Goal: Obtain resource: Download file/media

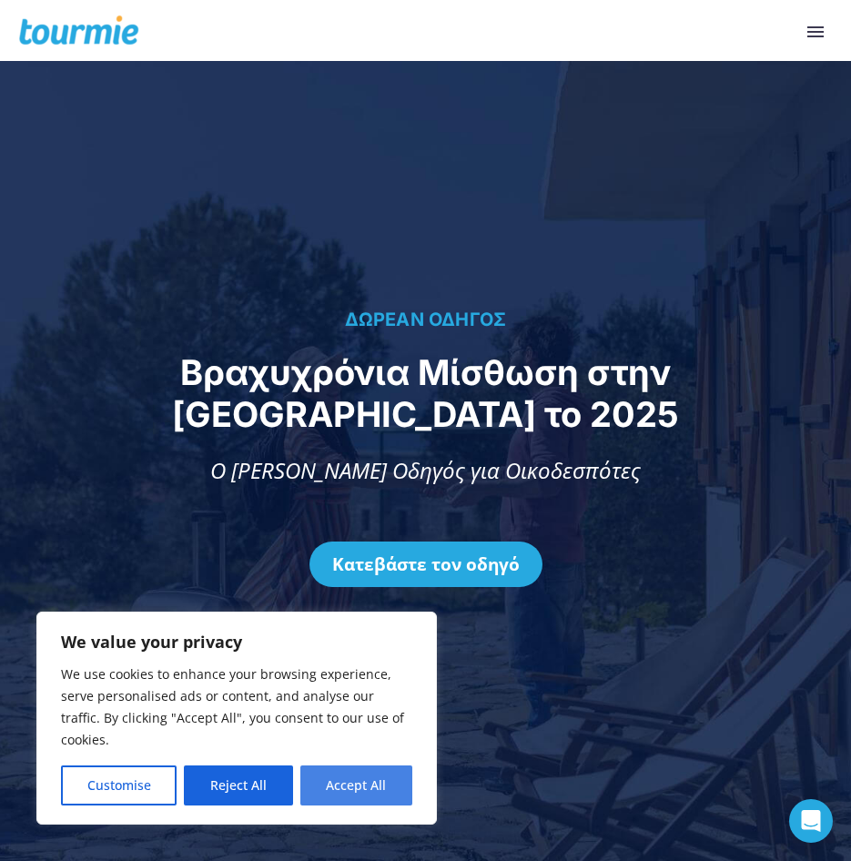
click at [372, 791] on button "Accept All" at bounding box center [357, 786] width 112 height 40
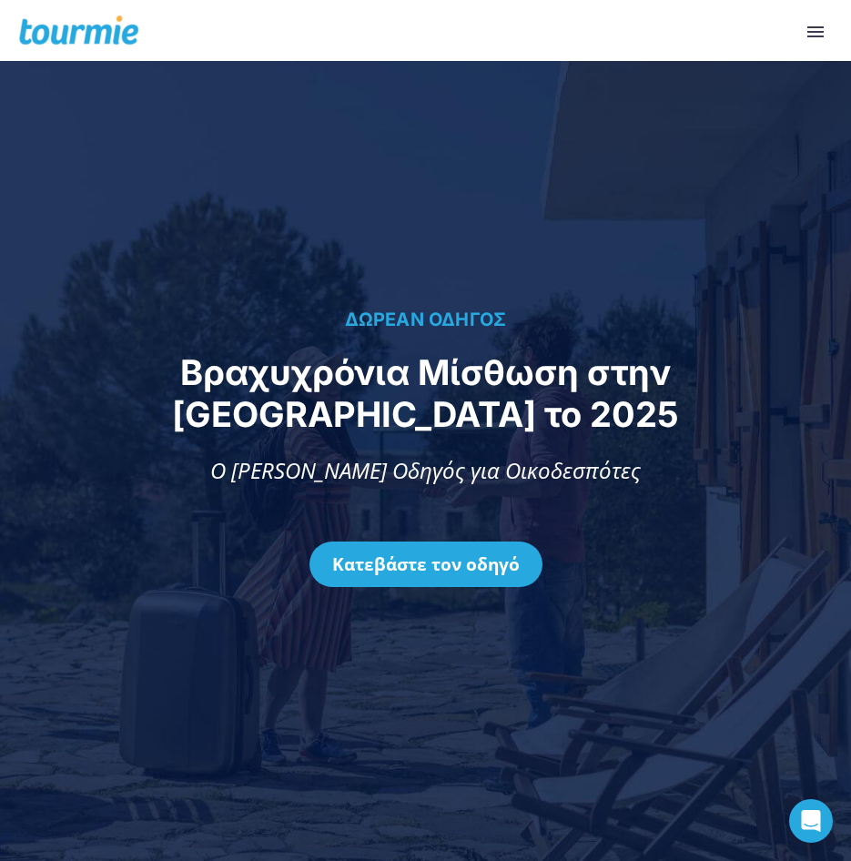
checkbox input "true"
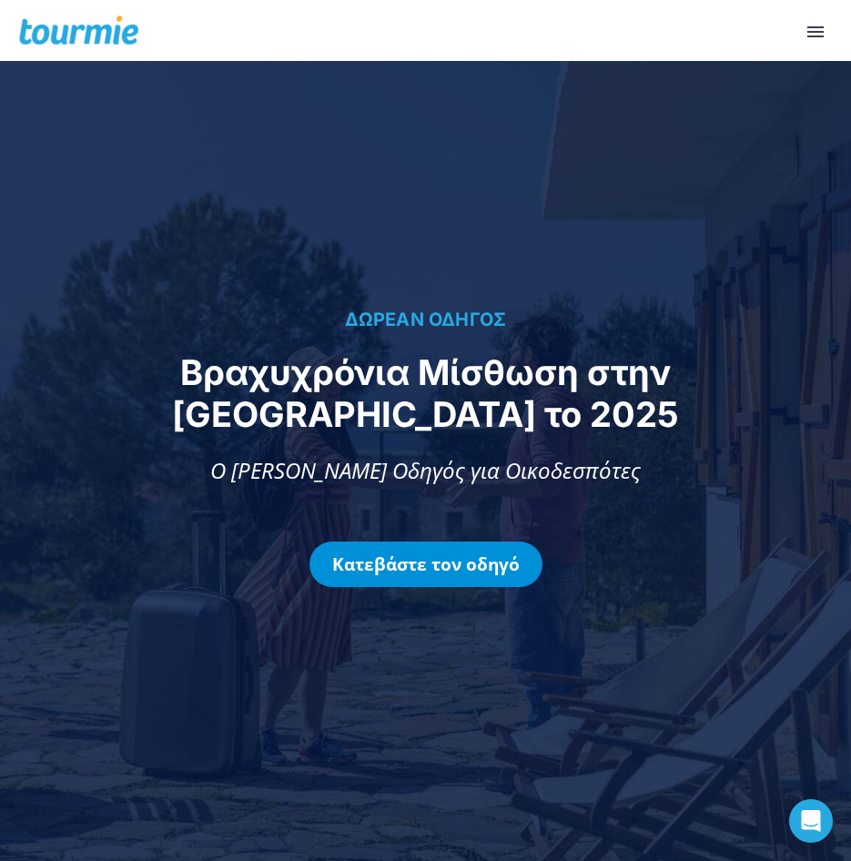
click at [450, 542] on link "Κατεβάστε τον οδηγό" at bounding box center [426, 565] width 233 height 46
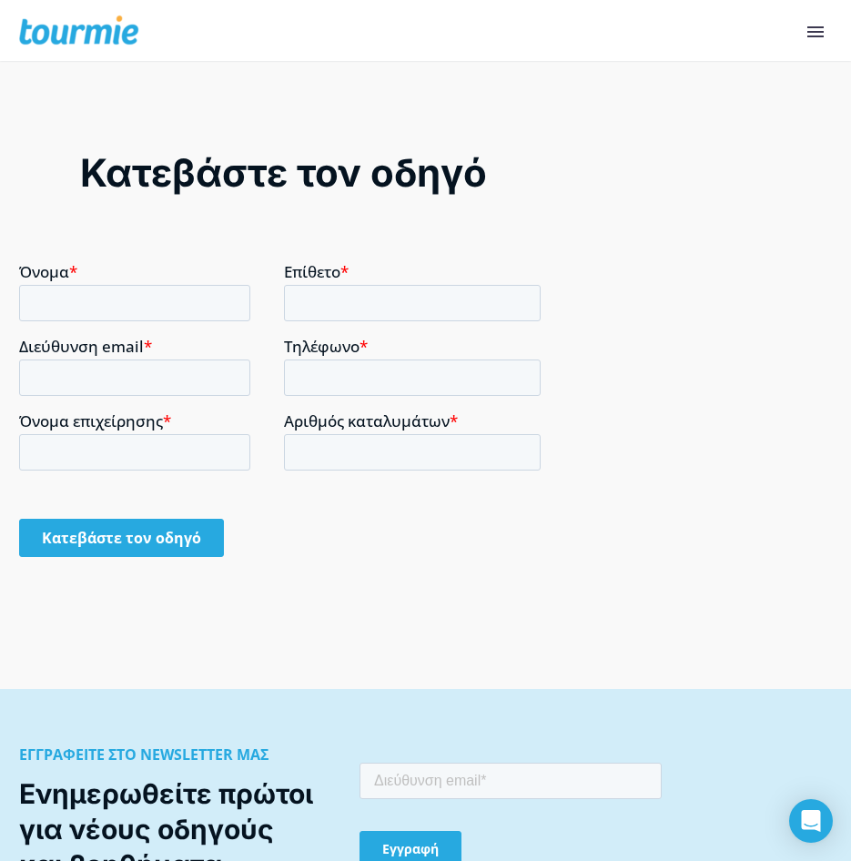
scroll to position [2557, 0]
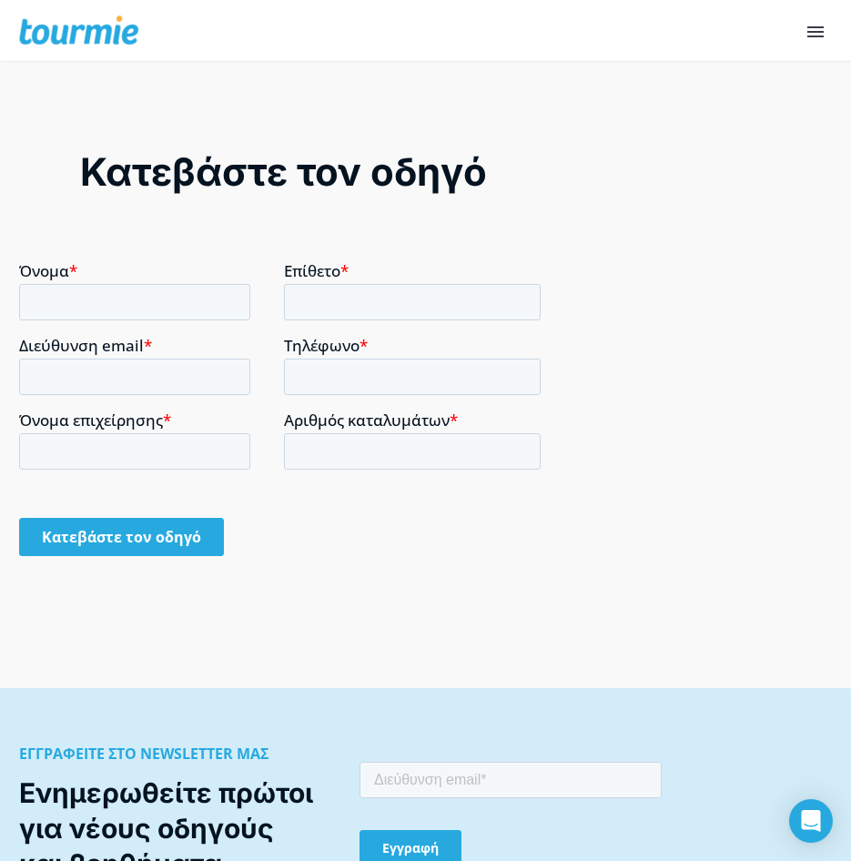
click at [109, 288] on input "Όνομα *" at bounding box center [134, 302] width 231 height 36
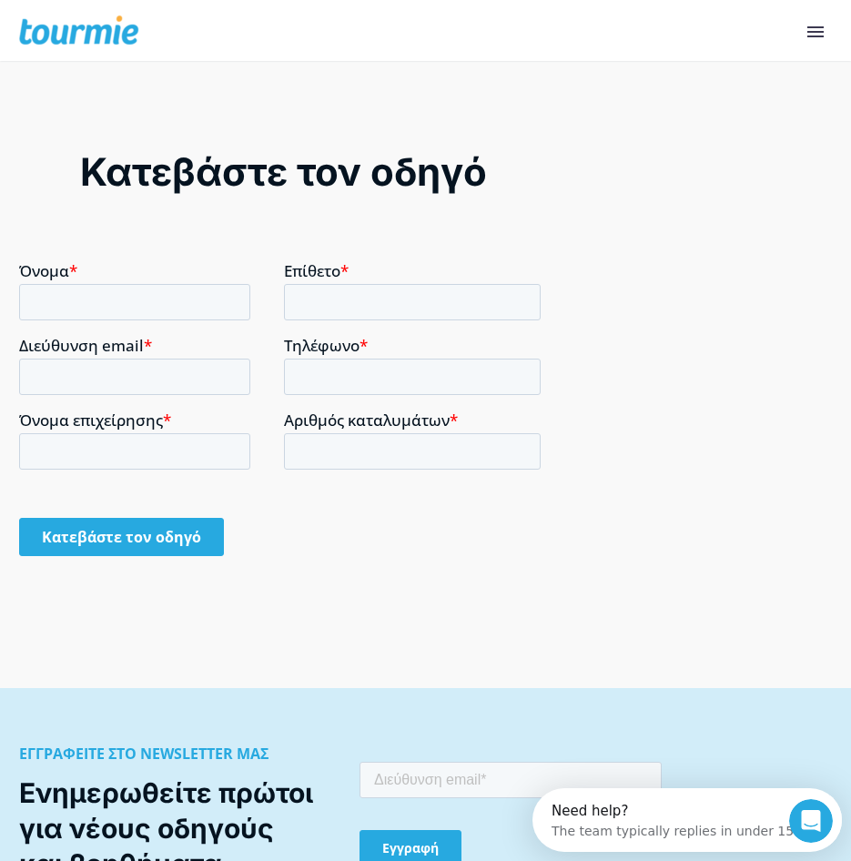
scroll to position [0, 0]
click at [135, 300] on input "Όνομα *" at bounding box center [134, 302] width 231 height 36
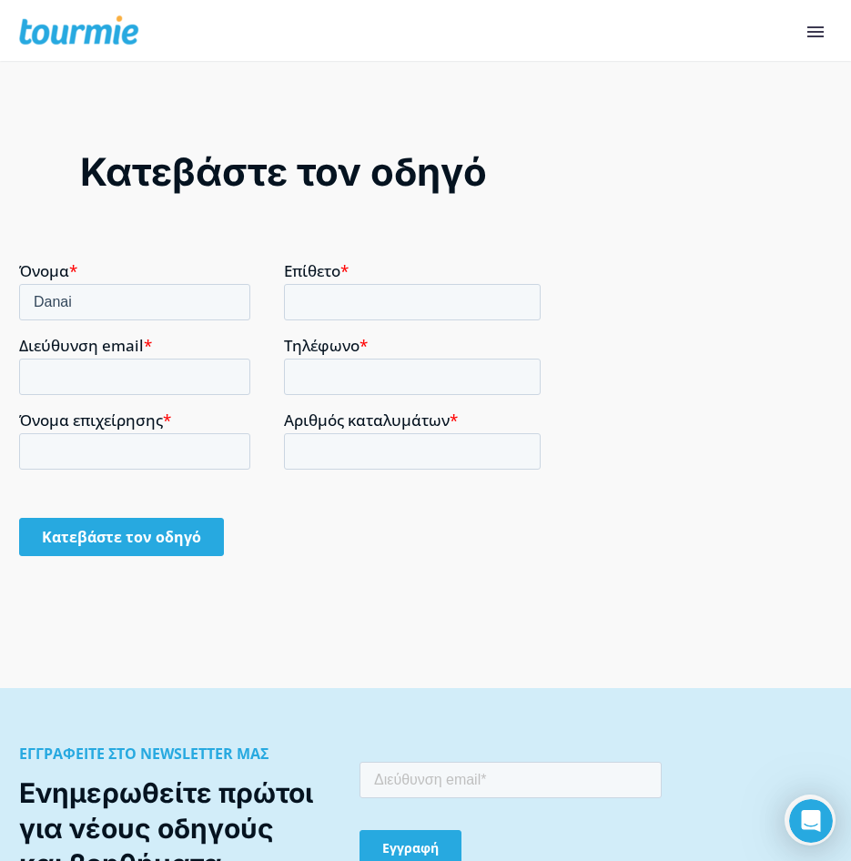
type input "Danai"
click at [336, 296] on input "Επίθετο *" at bounding box center [413, 302] width 258 height 36
type input "Kouvara"
click at [83, 392] on input "Διεύθυνση email *" at bounding box center [134, 377] width 231 height 36
type input "[EMAIL_ADDRESS][DOMAIN_NAME]"
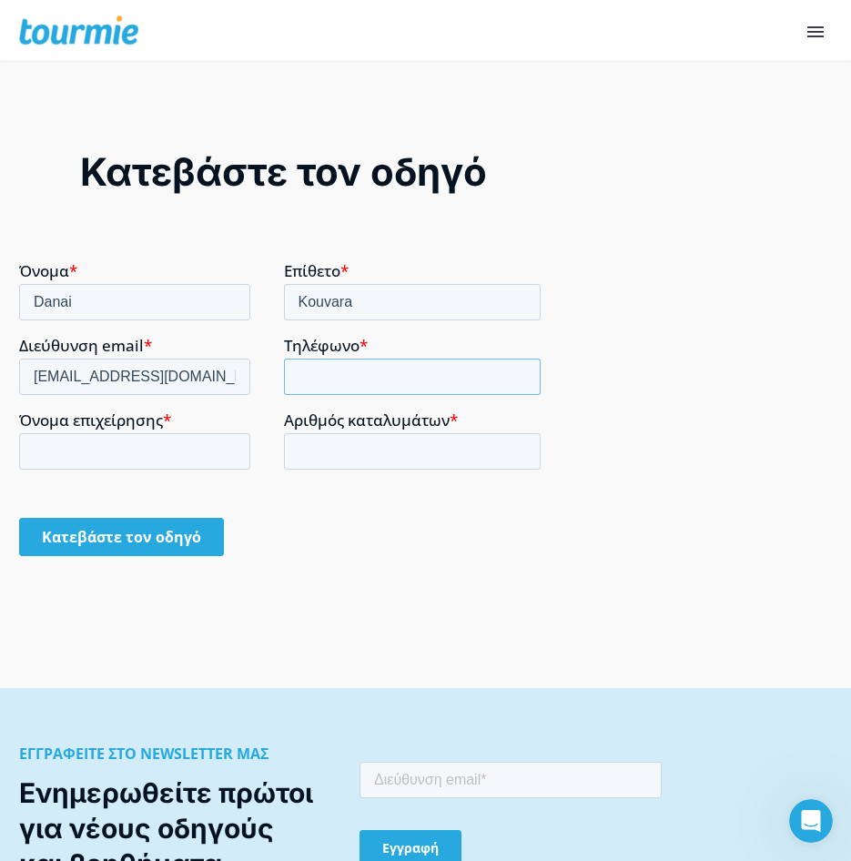
click at [342, 359] on input "Τηλέφωνο *" at bounding box center [413, 377] width 258 height 36
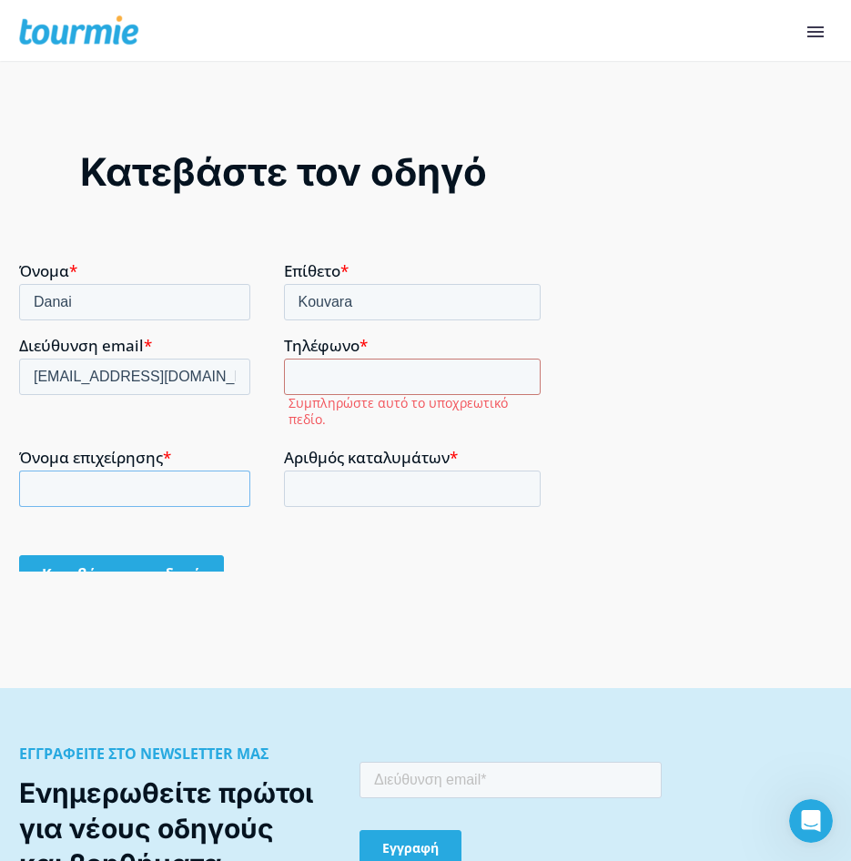
click at [209, 471] on input "Όνομα επιχείρησης *" at bounding box center [134, 489] width 231 height 36
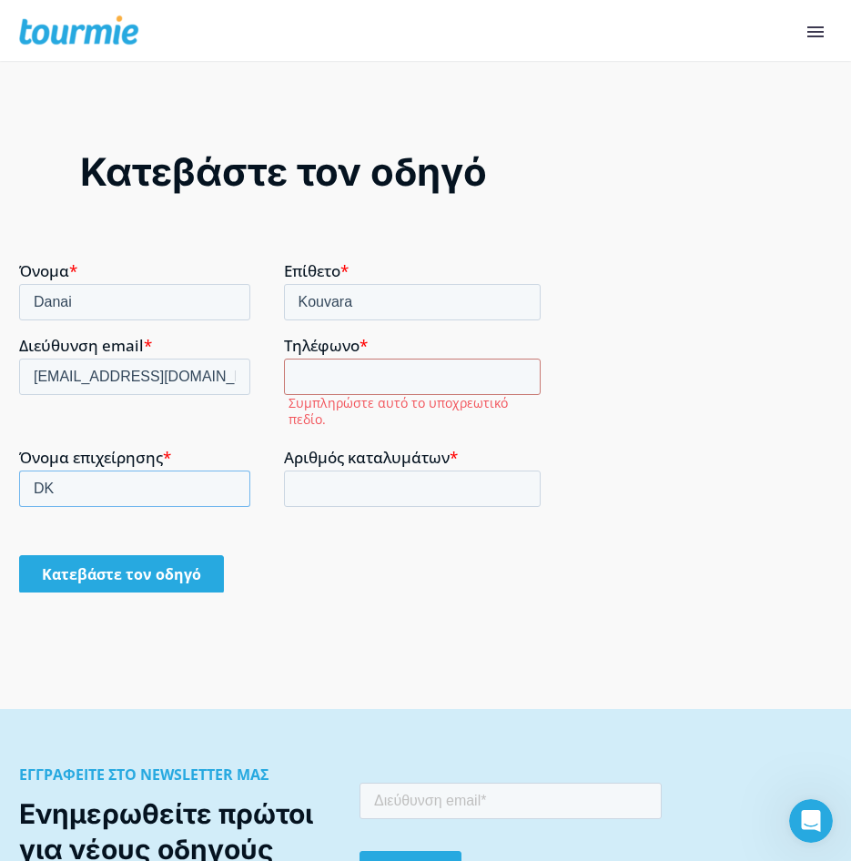
type input "DK"
click at [366, 382] on input "Τηλέφωνο *" at bounding box center [413, 377] width 258 height 36
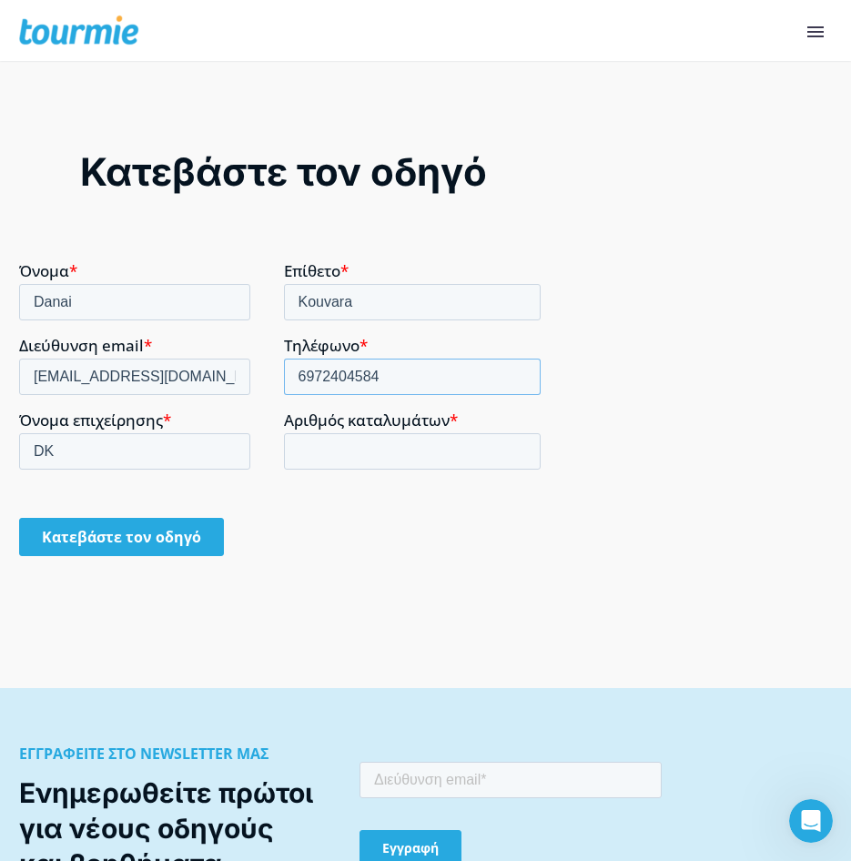
type input "6972404584"
click at [377, 443] on input "Αριθμός καταλυμάτων *" at bounding box center [413, 451] width 258 height 36
click at [517, 449] on input "1" at bounding box center [413, 451] width 258 height 36
click at [518, 444] on input "2" at bounding box center [413, 451] width 258 height 36
click at [518, 444] on input "3" at bounding box center [413, 451] width 258 height 36
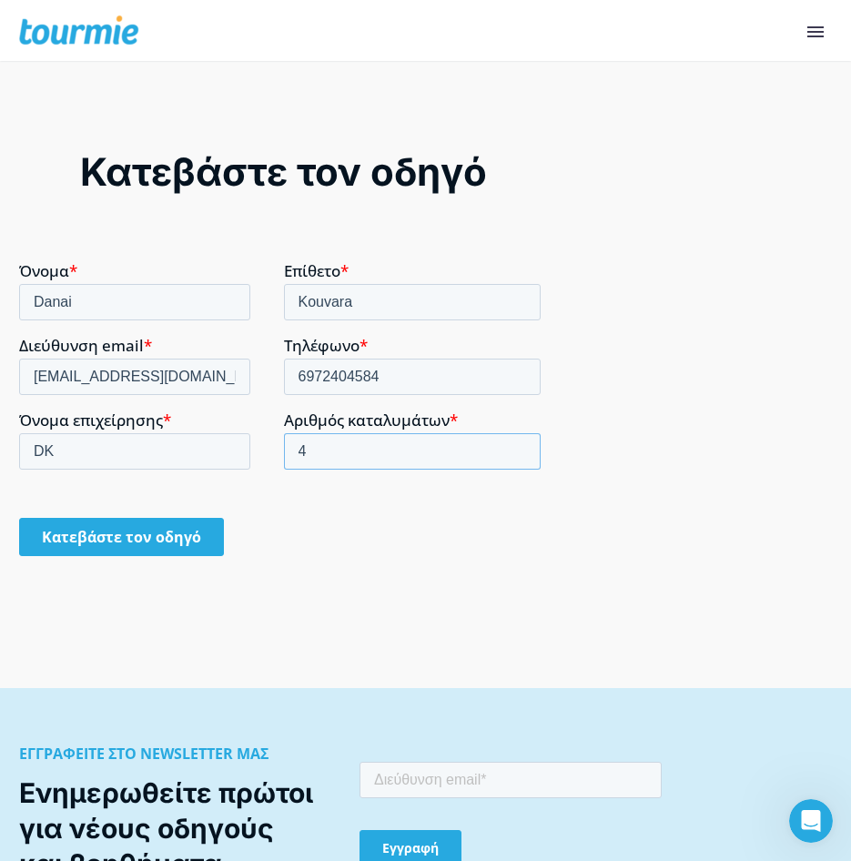
click at [518, 444] on input "4" at bounding box center [413, 451] width 258 height 36
click at [518, 444] on input "5" at bounding box center [413, 451] width 258 height 36
click at [518, 444] on input "6" at bounding box center [413, 451] width 258 height 36
click at [518, 444] on input "7" at bounding box center [413, 451] width 258 height 36
click at [518, 444] on input "8" at bounding box center [413, 451] width 258 height 36
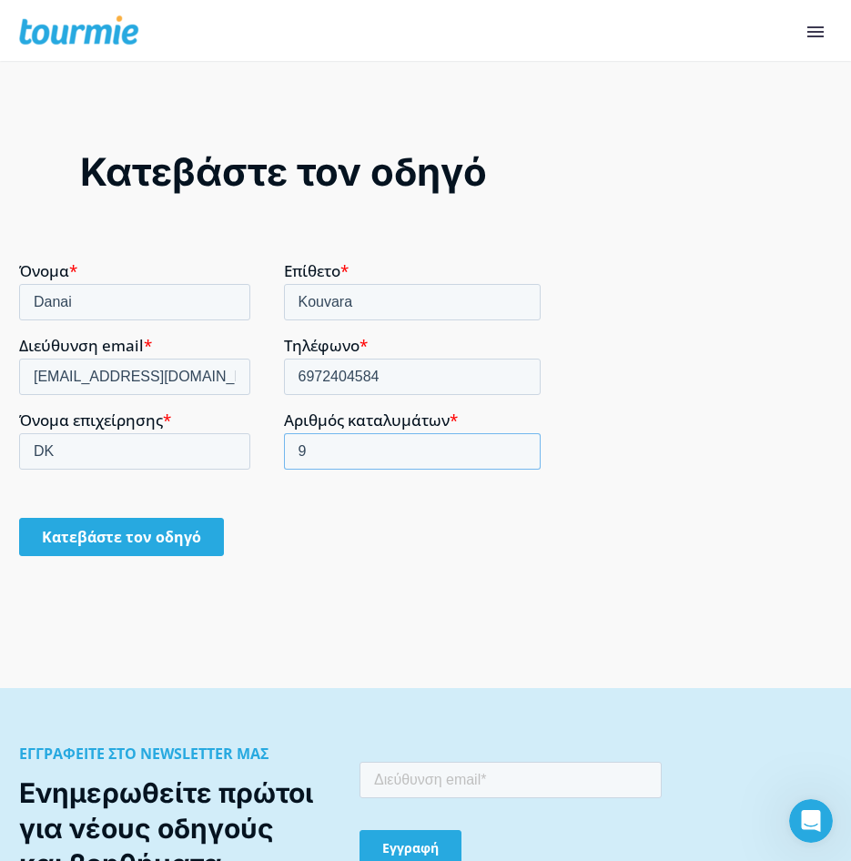
click at [518, 444] on input "9" at bounding box center [413, 451] width 258 height 36
click at [518, 444] on input "10" at bounding box center [413, 451] width 258 height 36
click at [518, 444] on input "11" at bounding box center [413, 451] width 258 height 36
click at [518, 444] on input "12" at bounding box center [413, 451] width 258 height 36
click at [518, 444] on input "13" at bounding box center [413, 451] width 258 height 36
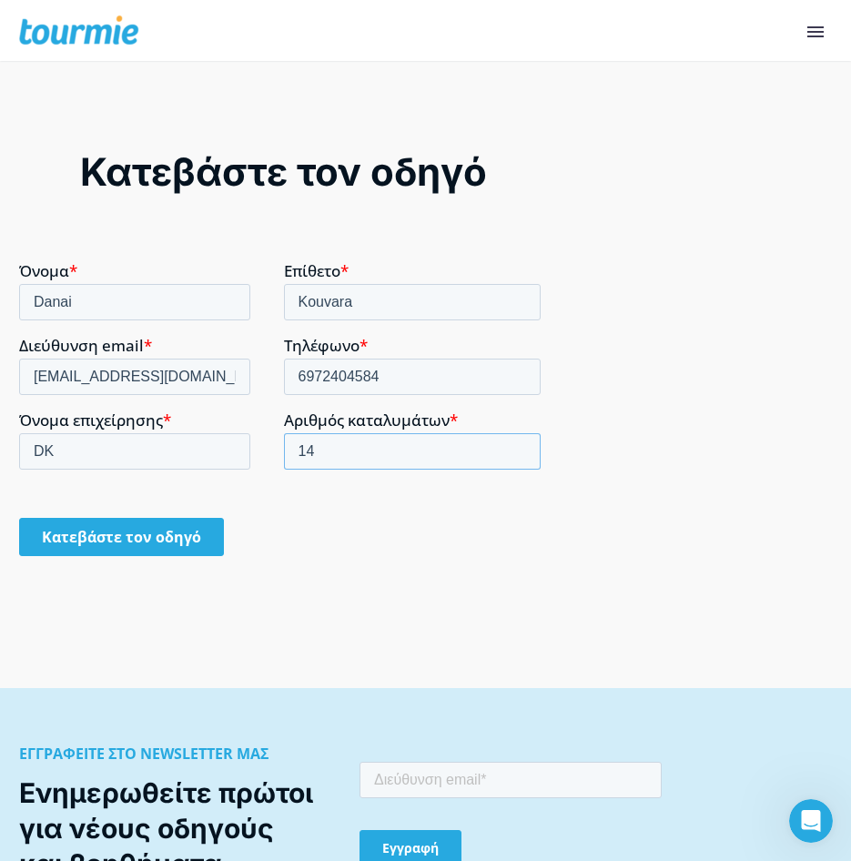
click at [518, 444] on input "14" at bounding box center [413, 451] width 258 height 36
click at [518, 444] on input "15" at bounding box center [413, 451] width 258 height 36
click at [518, 444] on input "16" at bounding box center [413, 451] width 258 height 36
click at [518, 444] on input "17" at bounding box center [413, 451] width 258 height 36
click at [518, 444] on input "18" at bounding box center [413, 451] width 258 height 36
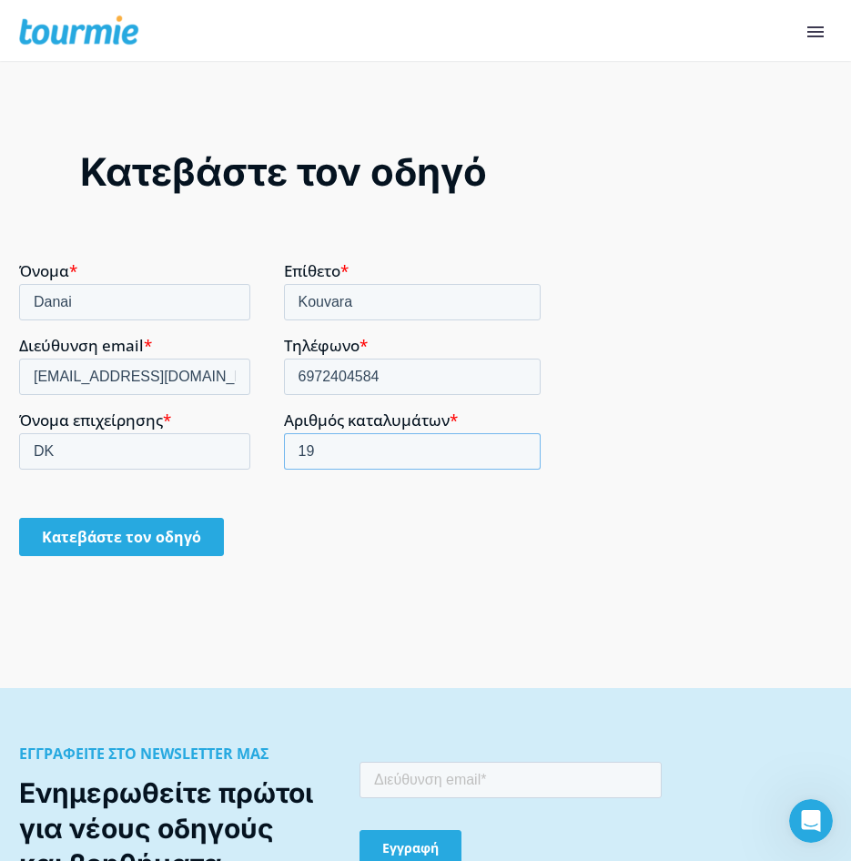
click at [518, 444] on input "19" at bounding box center [413, 451] width 258 height 36
type input "20"
click at [518, 444] on input "20" at bounding box center [413, 451] width 258 height 36
drag, startPoint x: 436, startPoint y: 561, endPoint x: 414, endPoint y: 569, distance: 23.3
click at [435, 561] on div "Κατεβάστε τον οδηγό" at bounding box center [283, 537] width 529 height 69
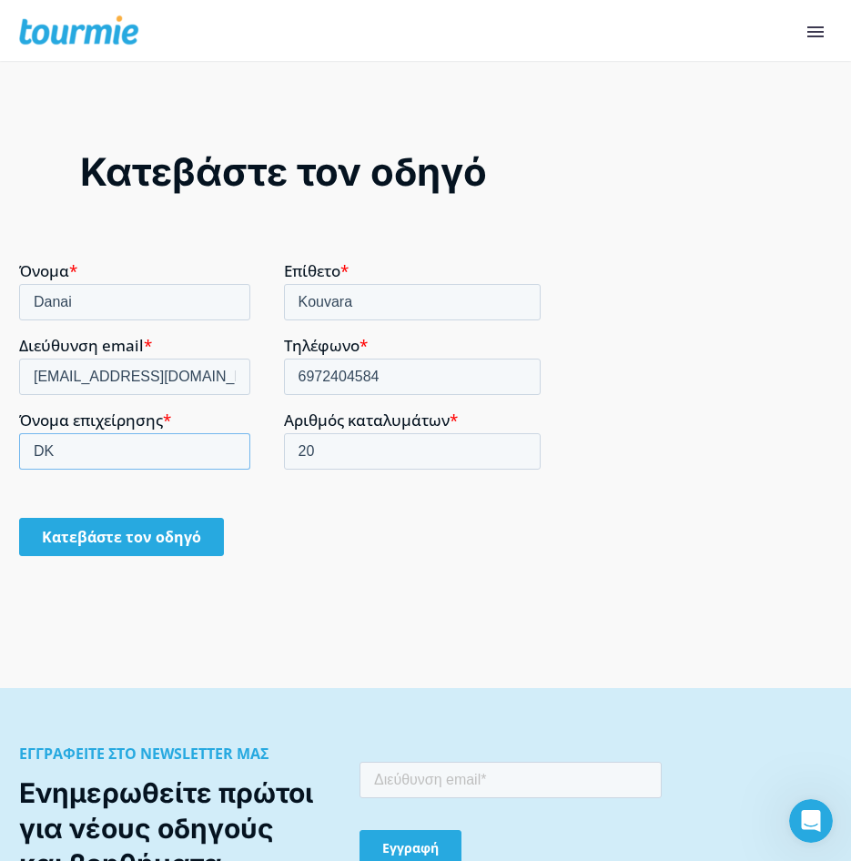
click at [57, 452] on input "DK" at bounding box center [134, 451] width 231 height 36
type input "D"
type input "T"
click at [312, 608] on div "Κατεβάστε τον οδηγό" at bounding box center [425, 374] width 851 height 628
click at [109, 296] on input "Danai" at bounding box center [134, 302] width 231 height 36
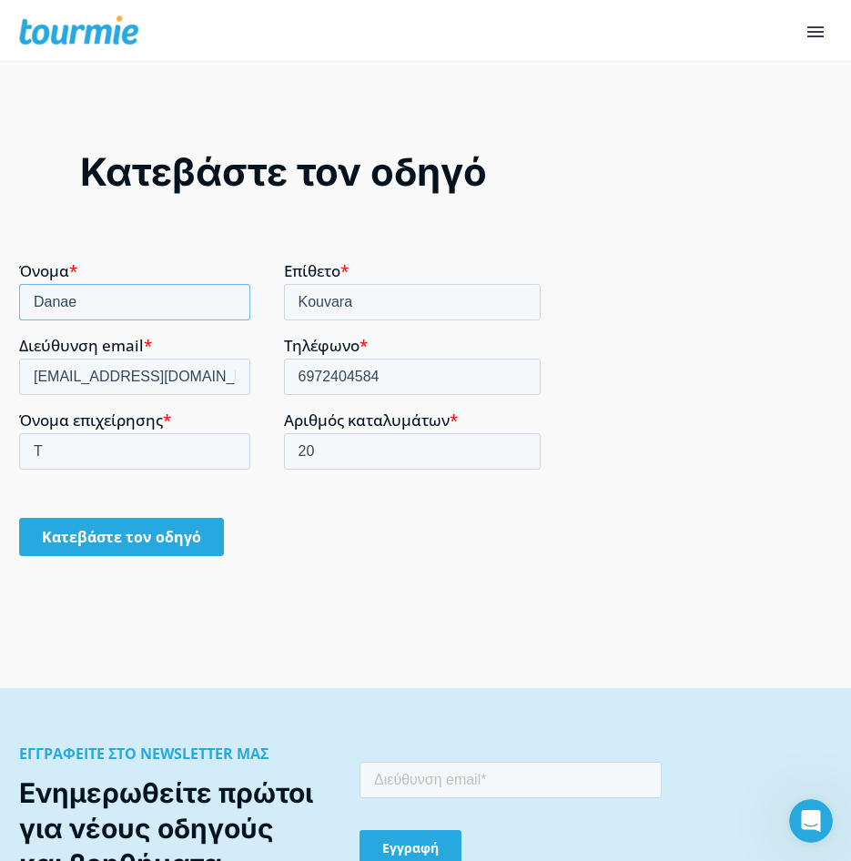
type input "Danae"
click at [324, 571] on div "Κατεβάστε τον οδηγό" at bounding box center [283, 537] width 529 height 69
click at [160, 540] on input "Κατεβάστε τον οδηγό" at bounding box center [121, 537] width 205 height 38
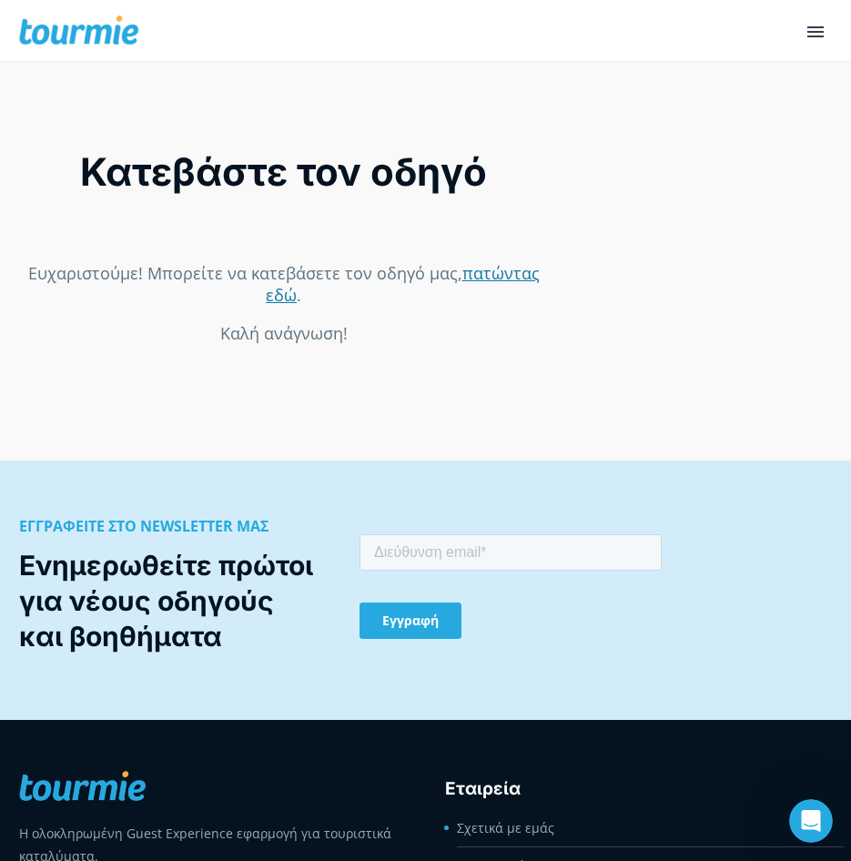
click at [496, 272] on link "πατώντας εδώ" at bounding box center [403, 284] width 274 height 44
